Goal: Task Accomplishment & Management: Manage account settings

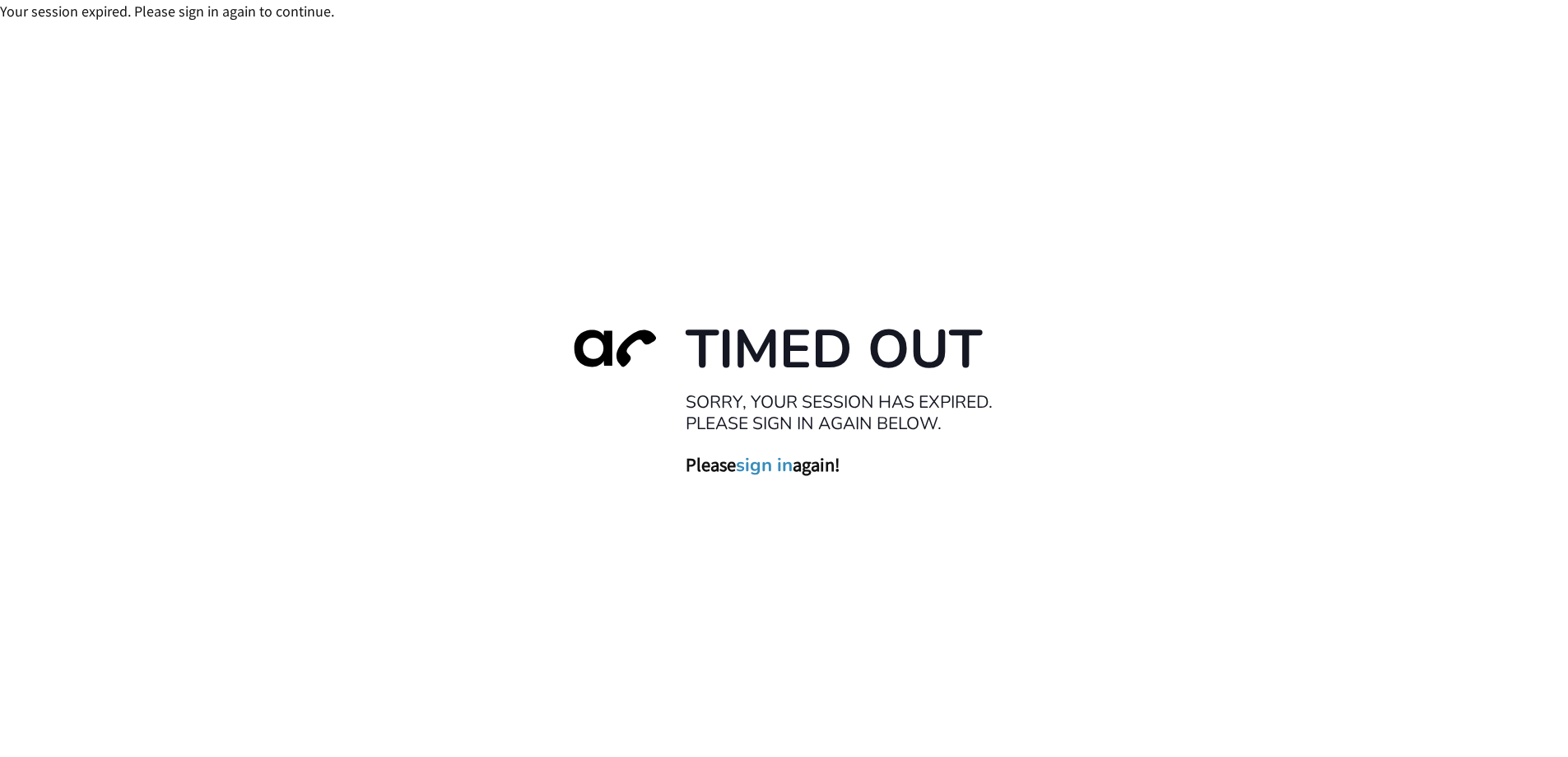
click at [764, 468] on link "sign in" at bounding box center [765, 465] width 57 height 23
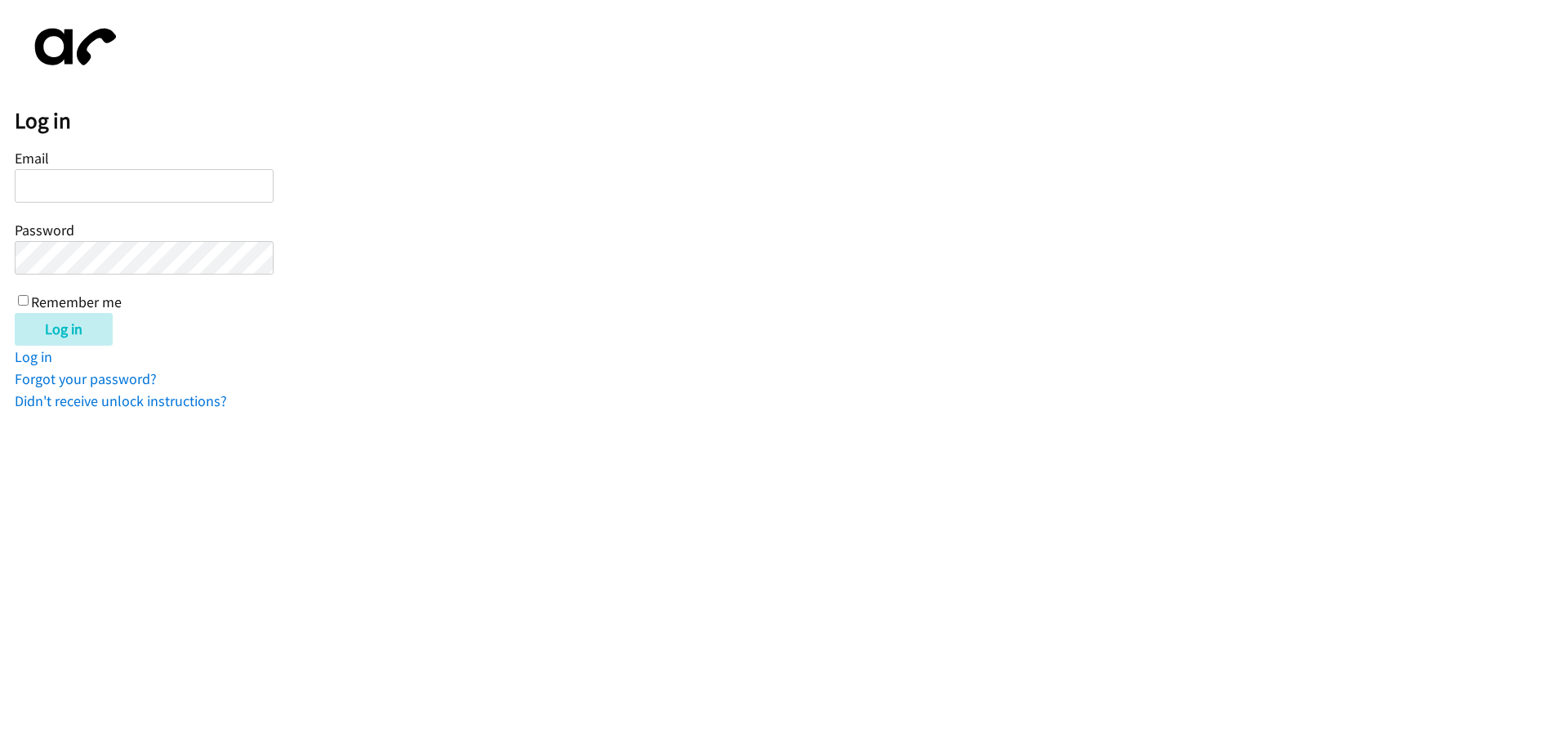
type input "wmatias@lendingpoint.com"
click at [71, 310] on label "Remember me" at bounding box center [76, 302] width 90 height 19
click at [29, 305] on input "Remember me" at bounding box center [23, 299] width 11 height 11
checkbox input "true"
click at [64, 330] on input "Log in" at bounding box center [64, 329] width 98 height 33
